Goal: Find specific page/section: Find specific page/section

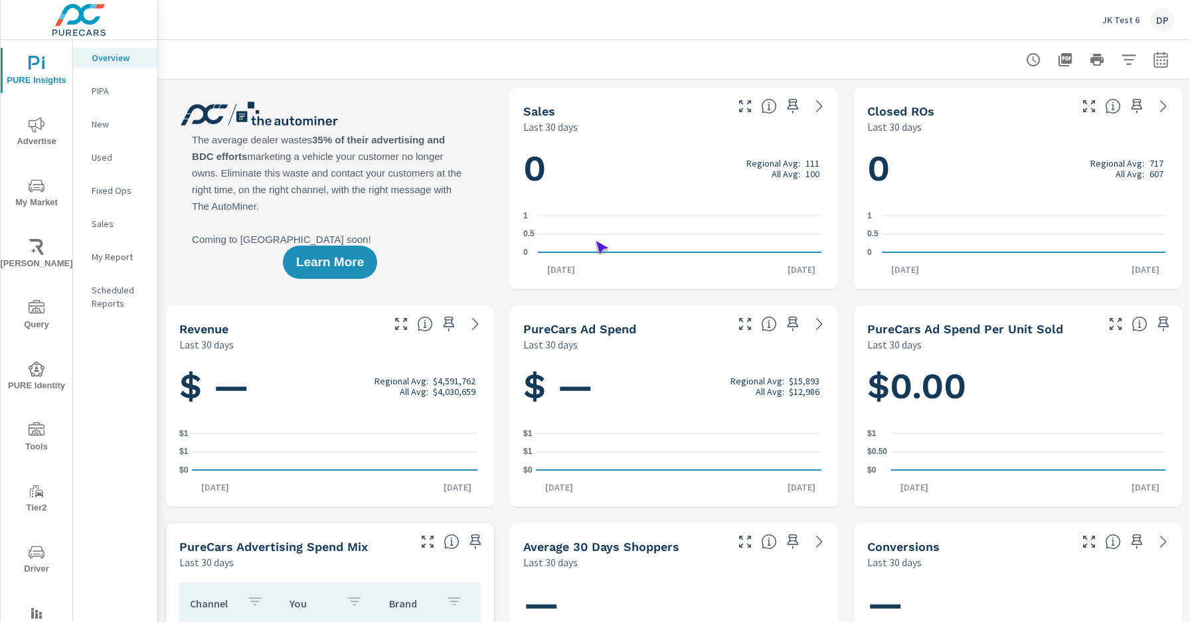
scroll to position [1, 0]
click at [34, 561] on span "Driver" at bounding box center [37, 561] width 64 height 33
